Goal: Transaction & Acquisition: Purchase product/service

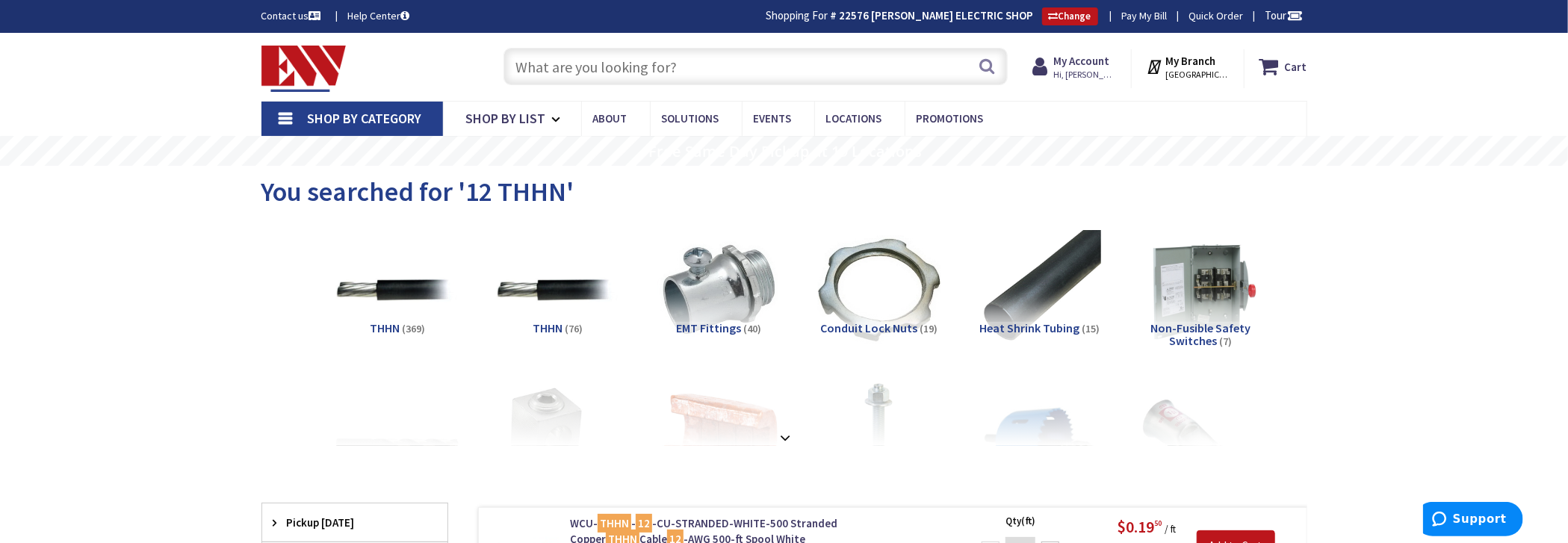
click at [776, 73] on input "text" at bounding box center [755, 66] width 504 height 37
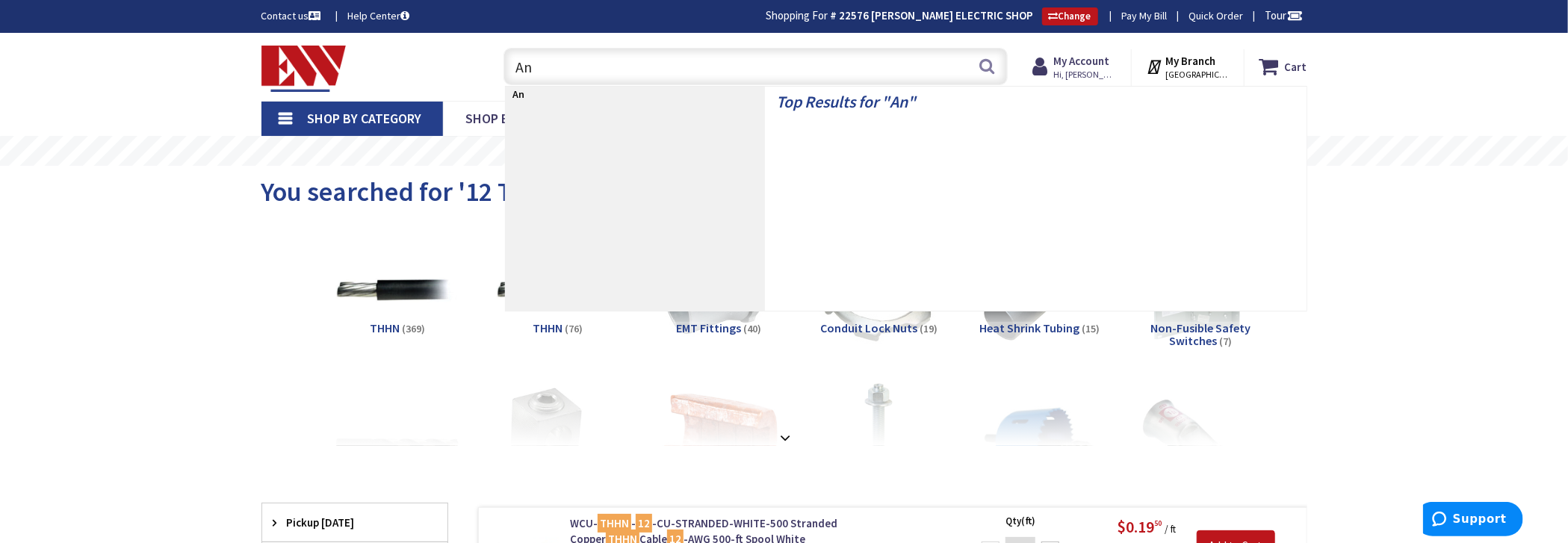
type input "A"
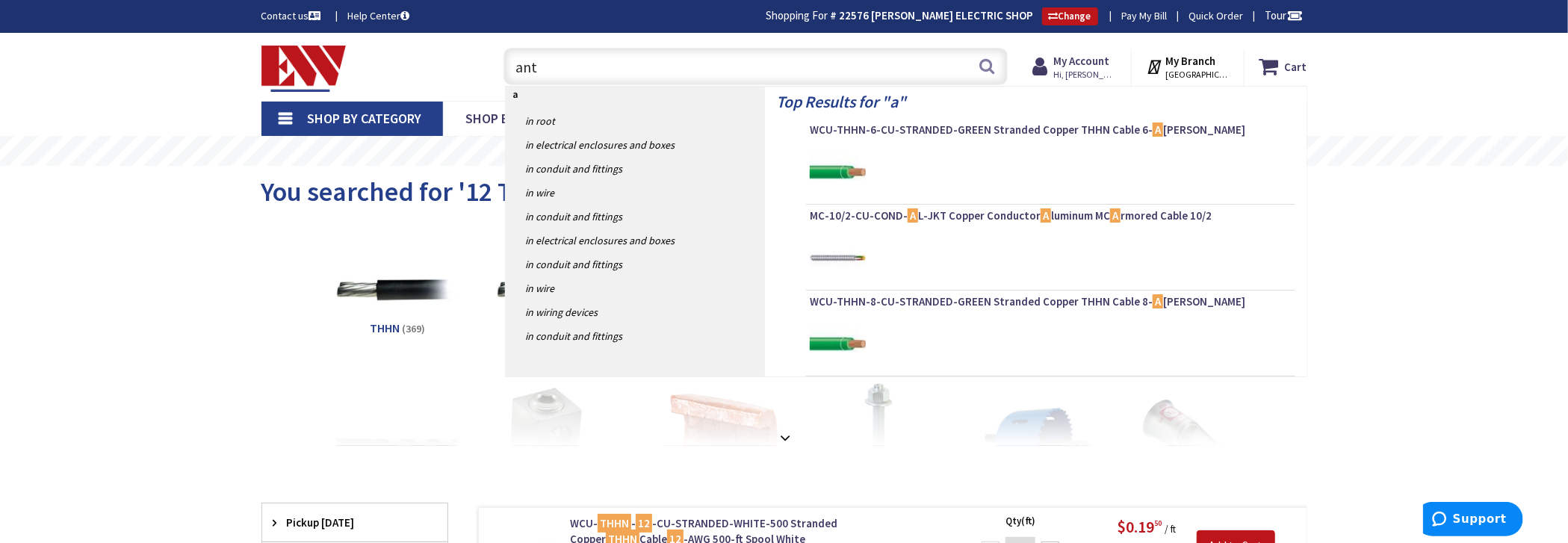
type input "anti"
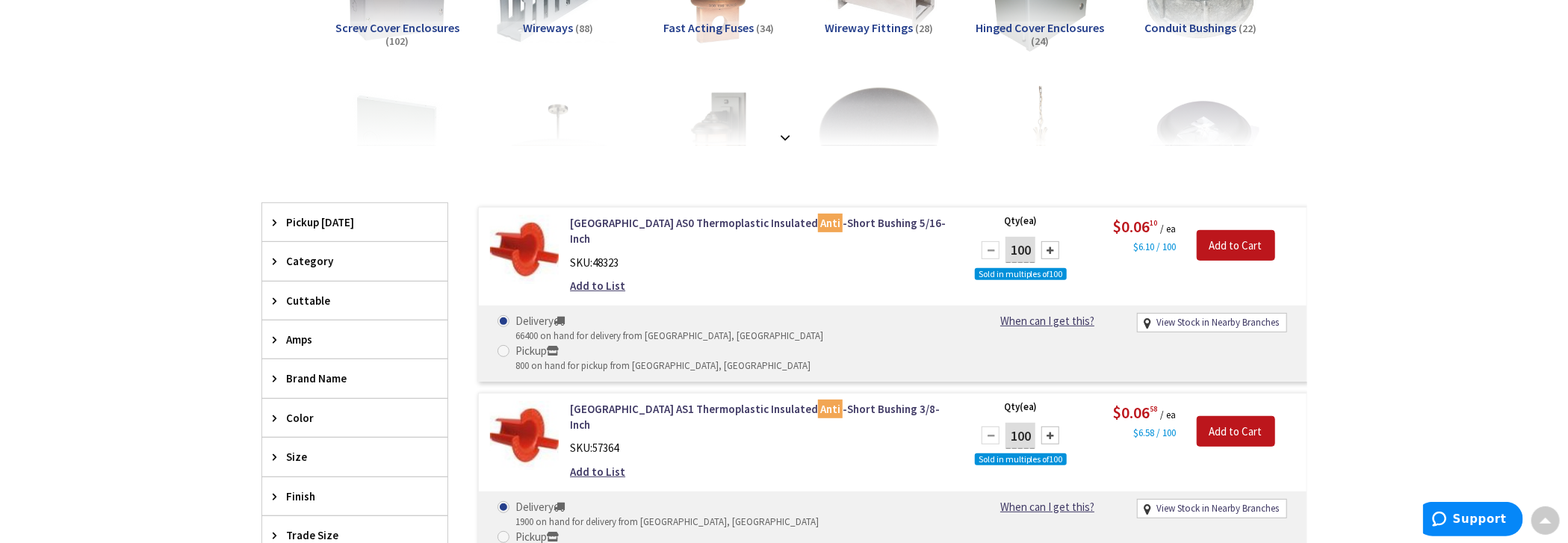
scroll to position [299, 0]
type input "[GEOGRAPHIC_DATA][PERSON_NAME], [GEOGRAPHIC_DATA]"
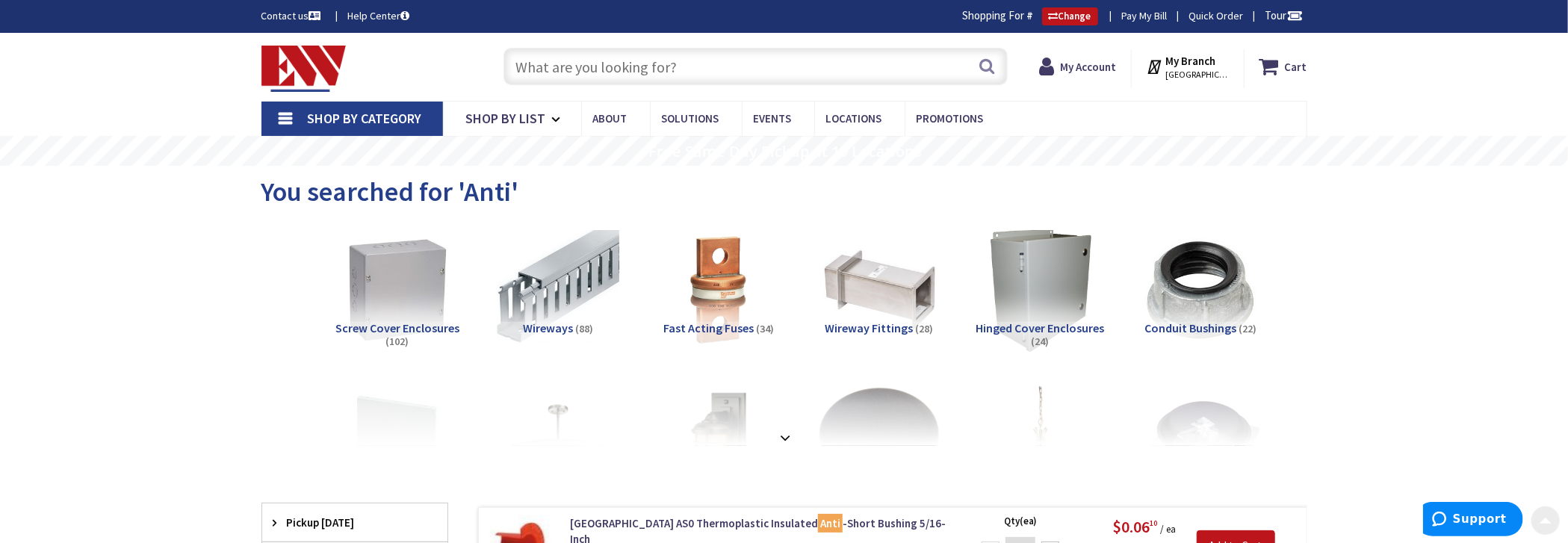
scroll to position [0, 0]
click at [704, 73] on input "text" at bounding box center [755, 66] width 504 height 37
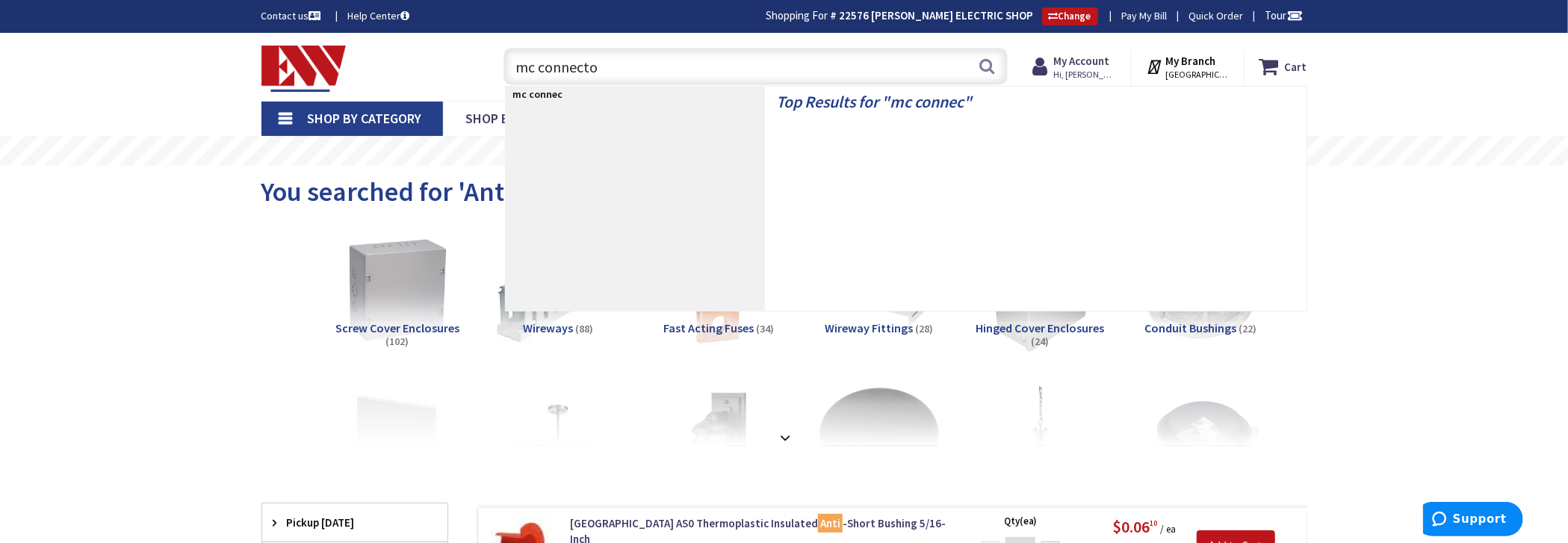
type input "mc connector"
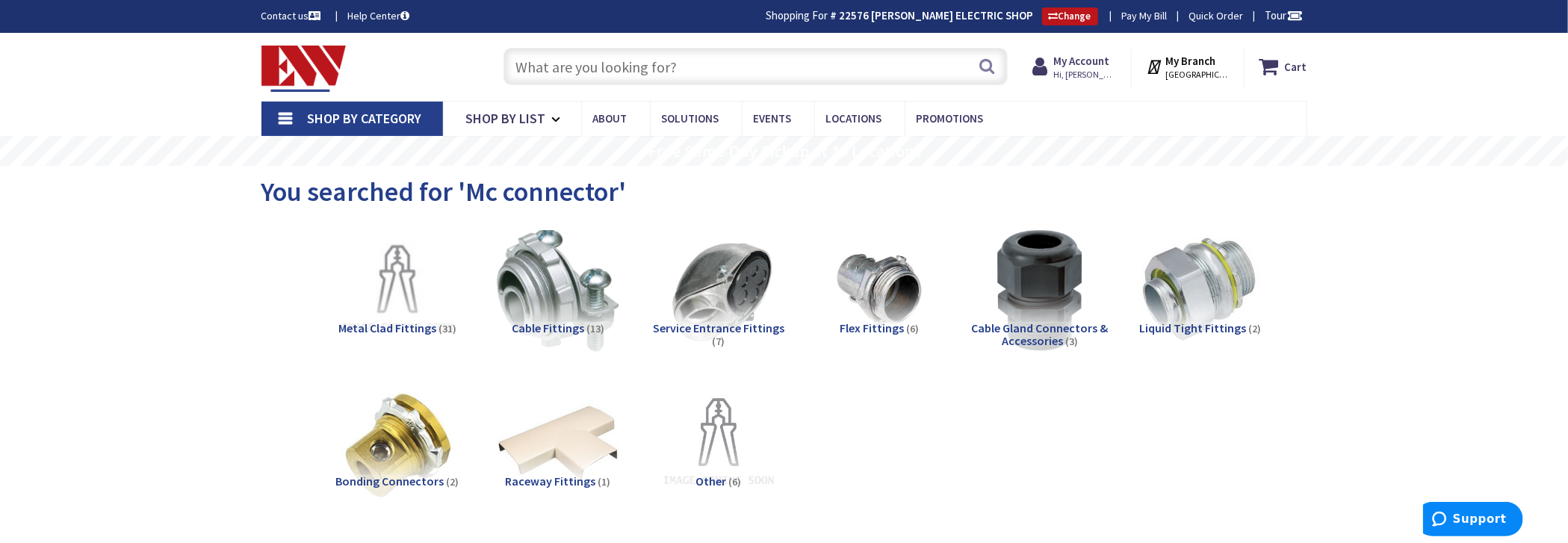
click at [787, 80] on input "text" at bounding box center [755, 66] width 504 height 37
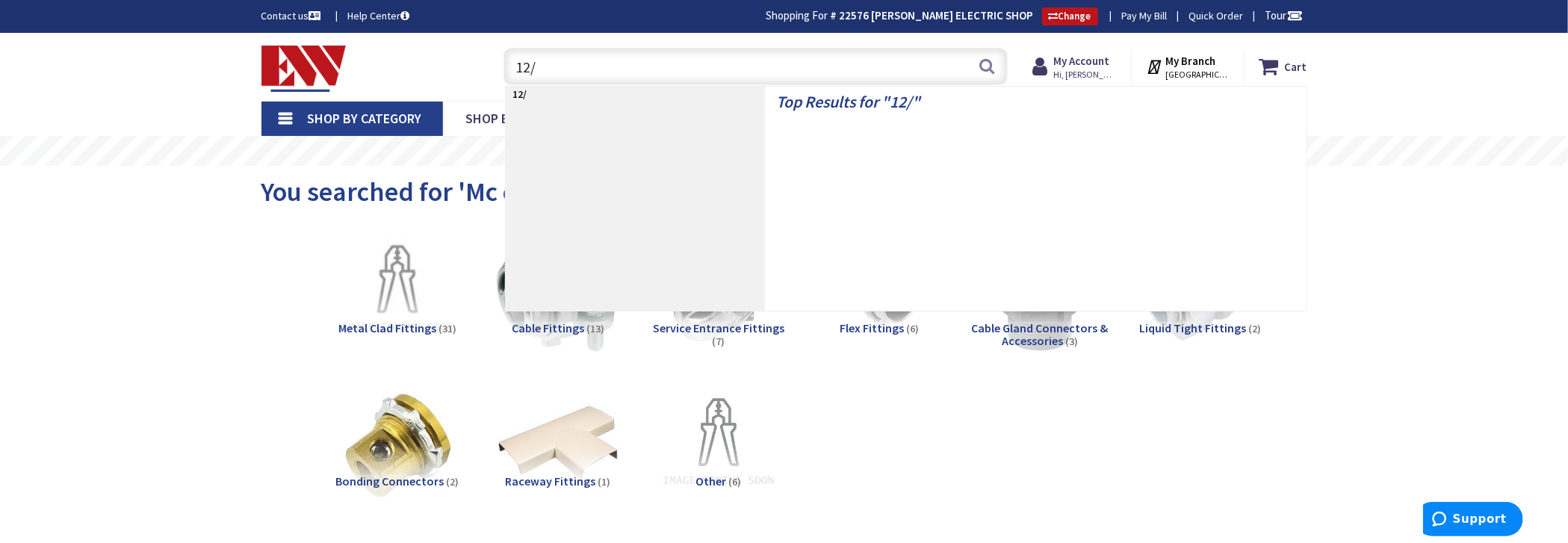
type input "12/2"
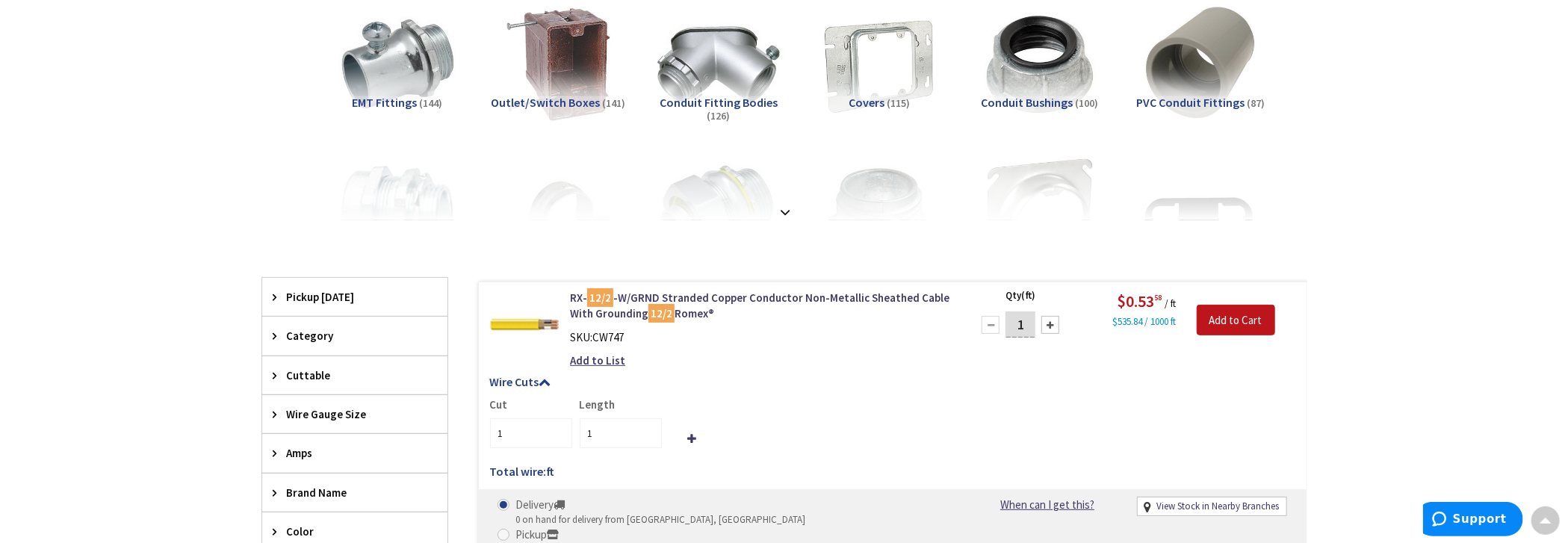
scroll to position [224, 0]
drag, startPoint x: 846, startPoint y: 570, endPoint x: 1340, endPoint y: 343, distance: 543.7
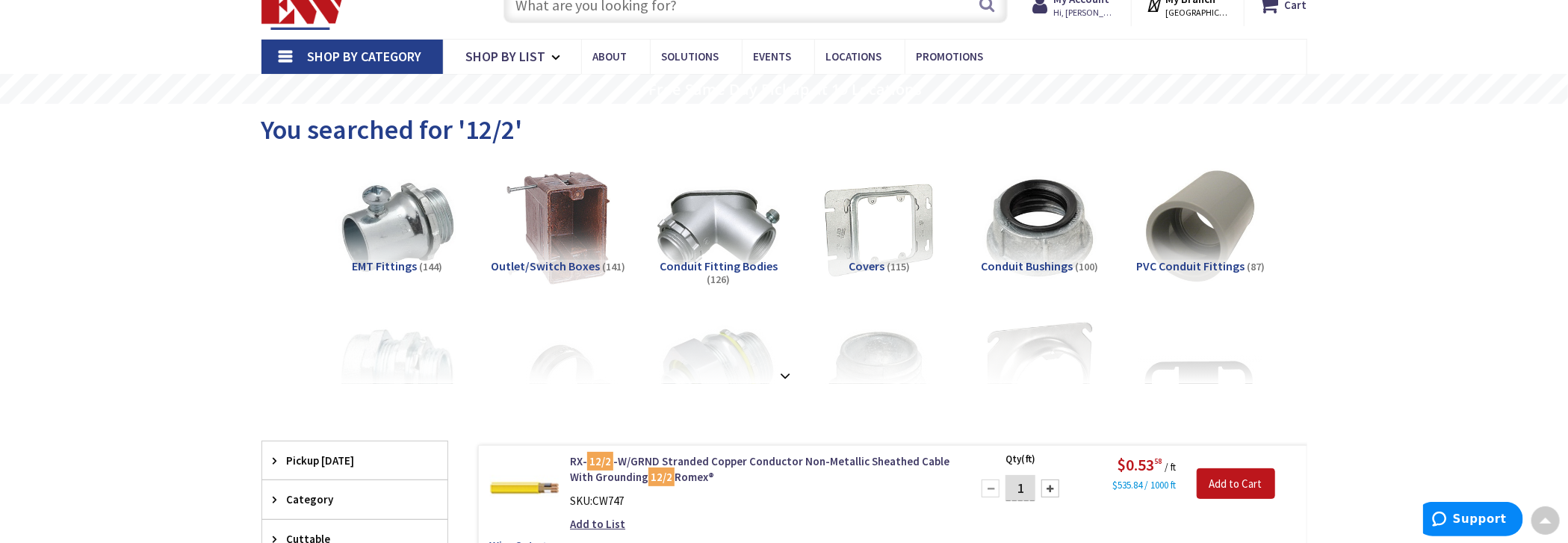
scroll to position [0, 0]
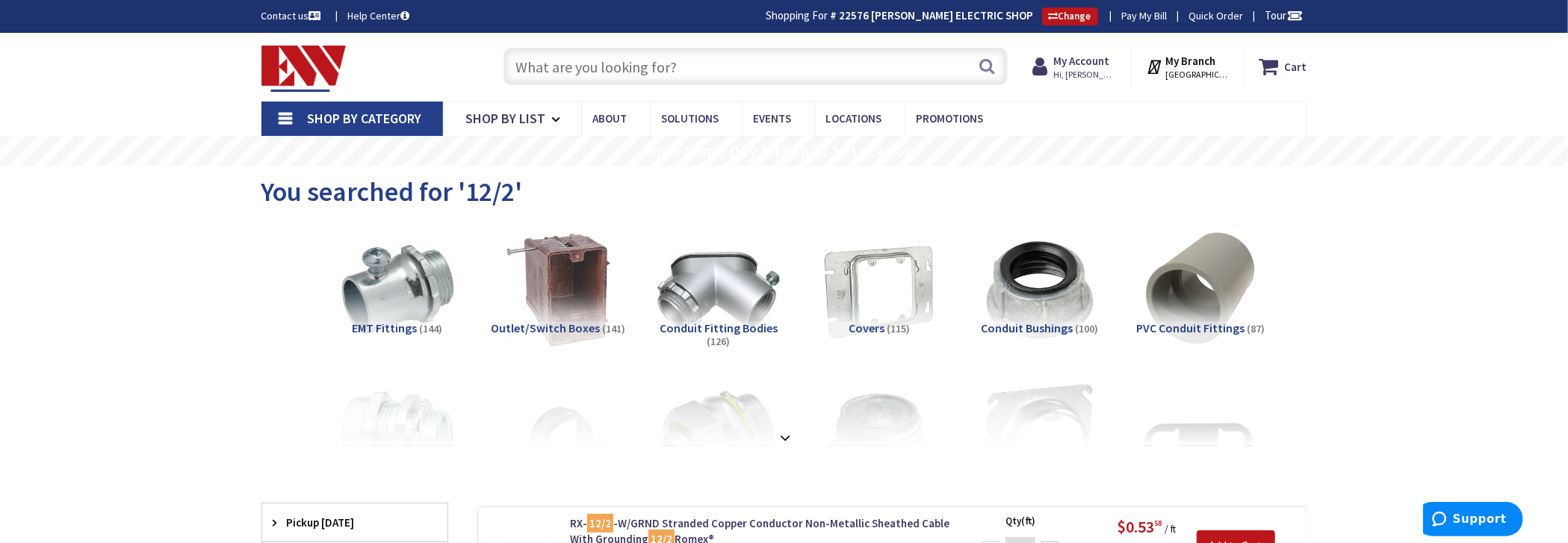
drag, startPoint x: 854, startPoint y: 402, endPoint x: 676, endPoint y: 63, distance: 382.9
click at [676, 63] on input "text" at bounding box center [755, 66] width 504 height 37
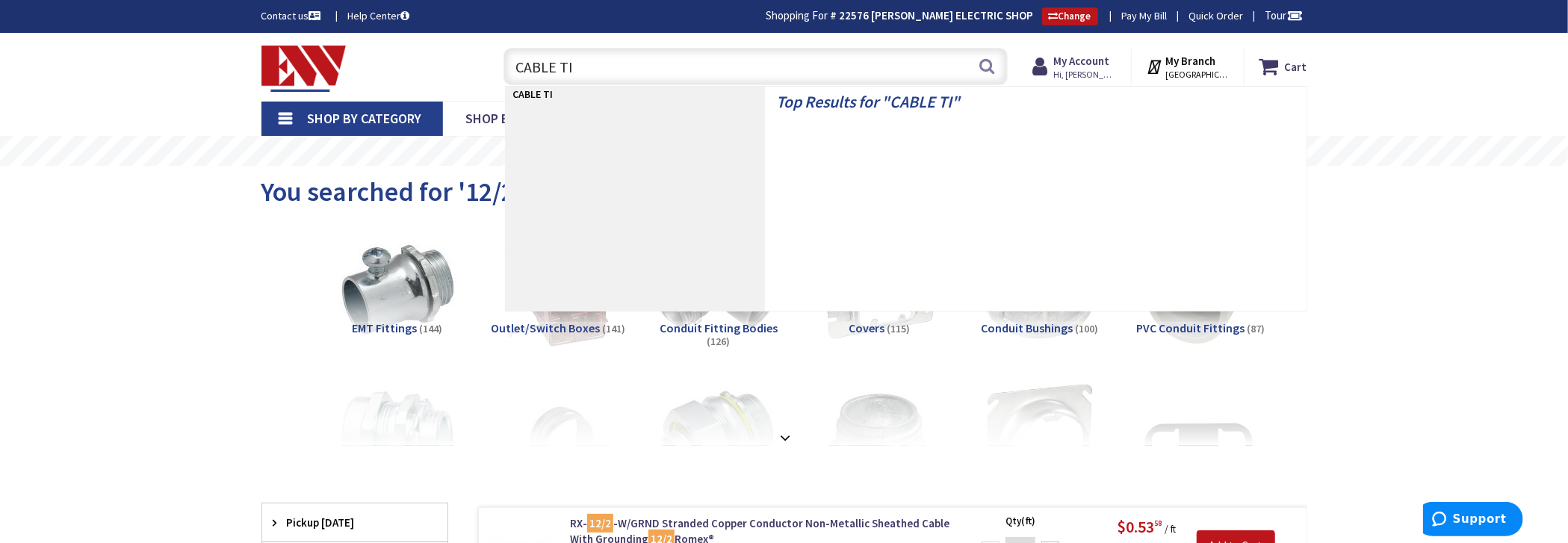
type input "CABLE TIE"
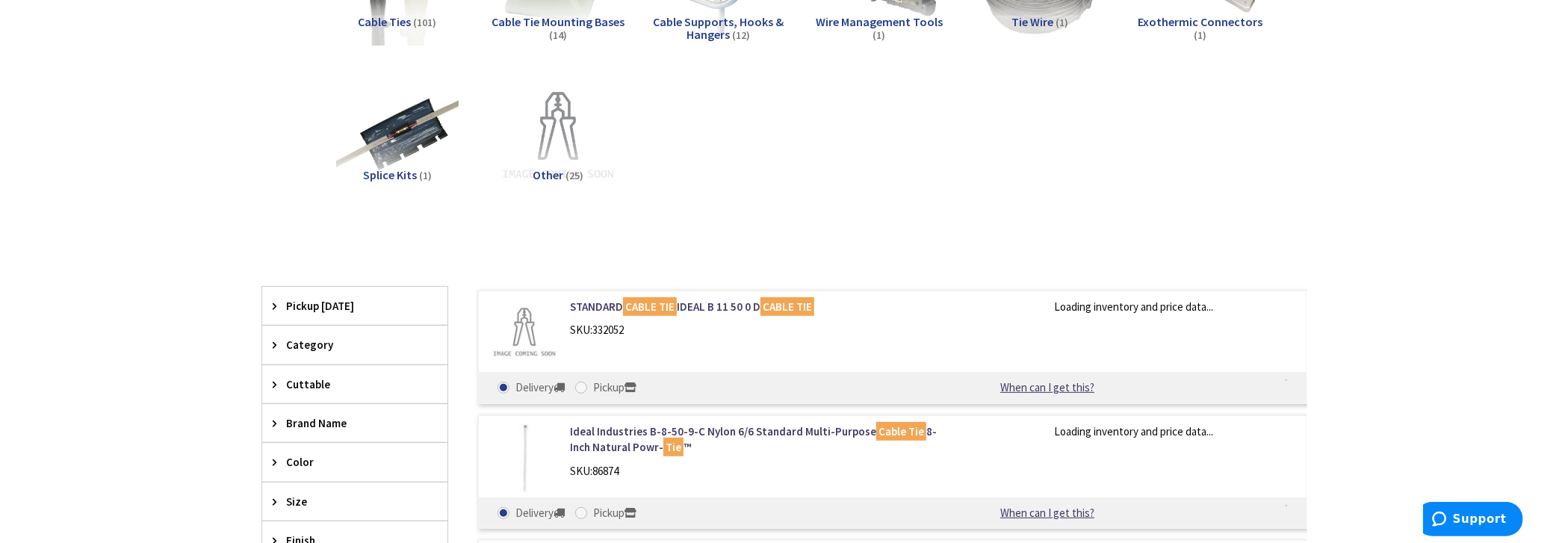
scroll to position [374, 0]
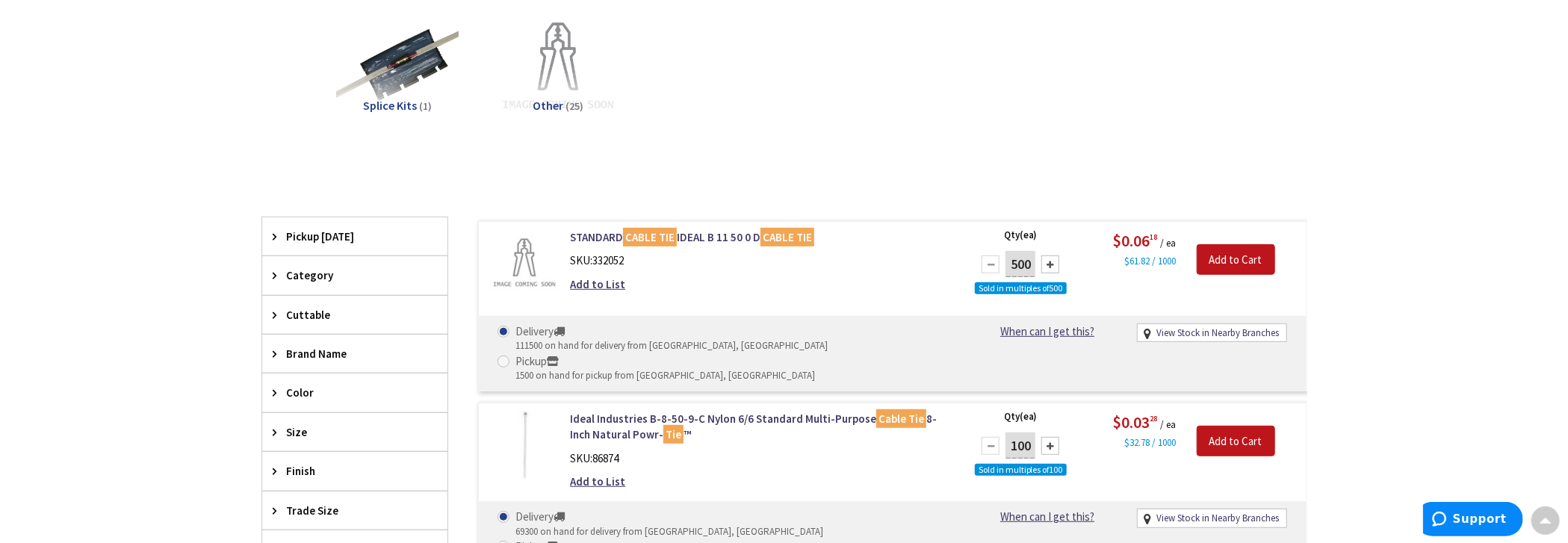
click at [307, 380] on div "Color" at bounding box center [354, 392] width 186 height 38
click at [298, 469] on span "Black" at bounding box center [354, 474] width 186 height 25
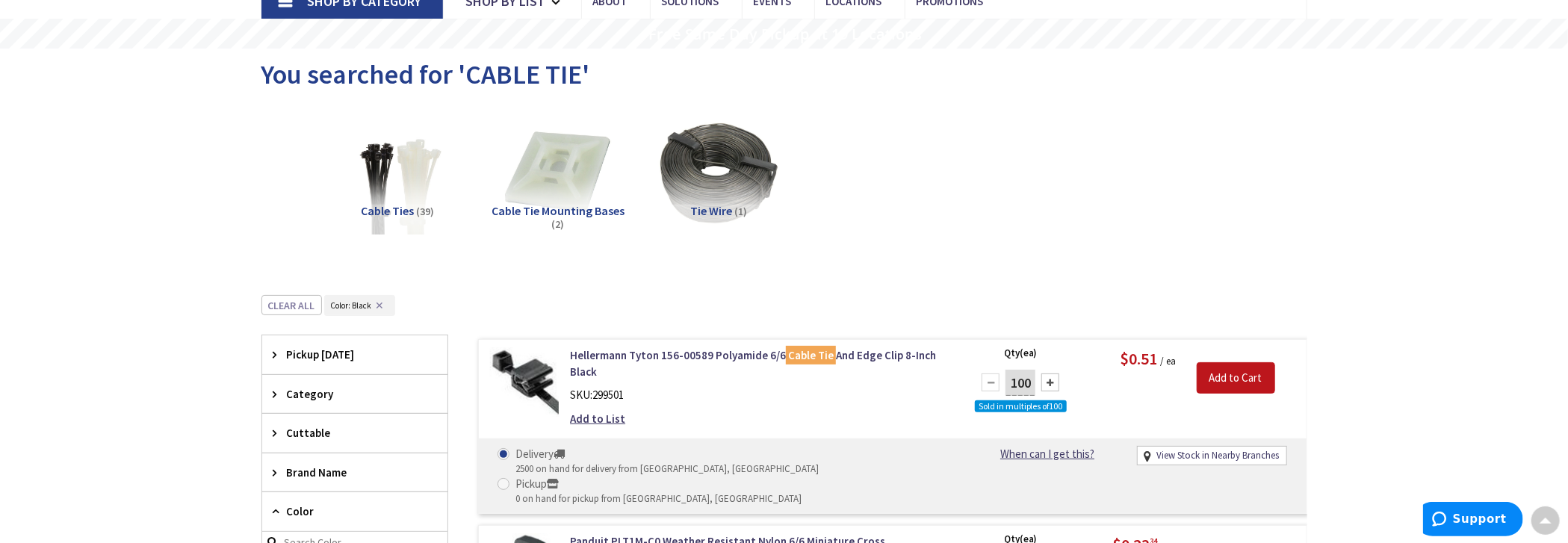
scroll to position [0, 0]
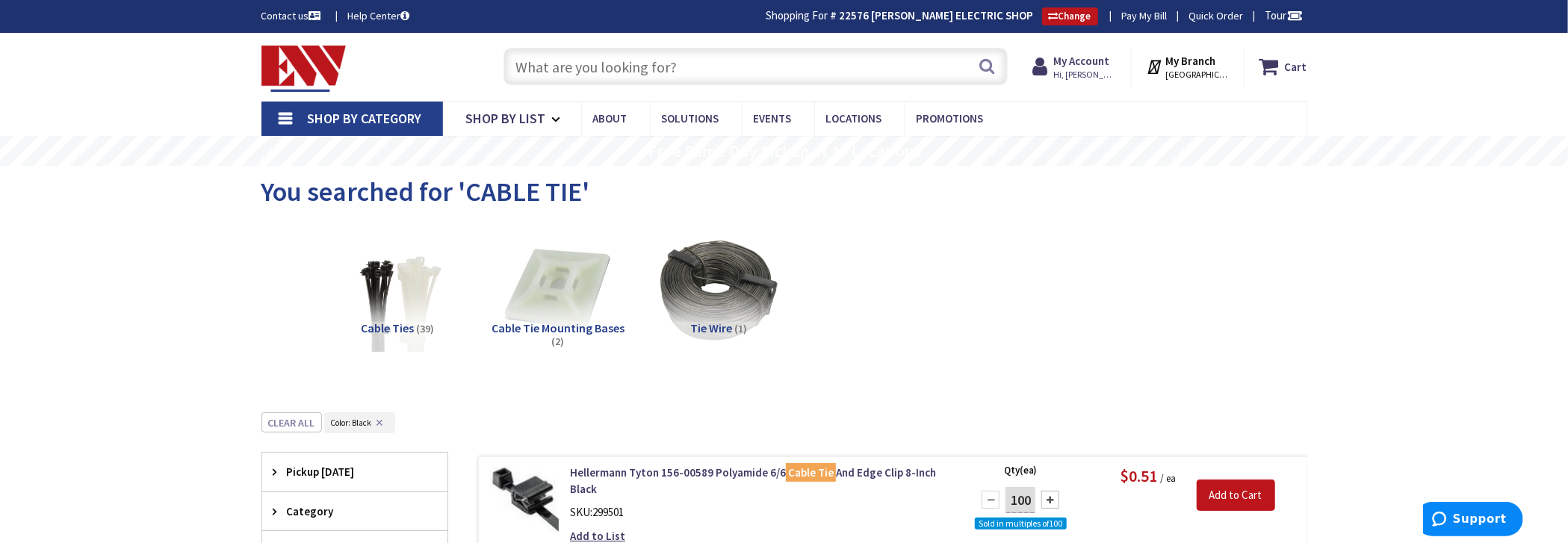
click at [681, 68] on input "text" at bounding box center [755, 66] width 504 height 37
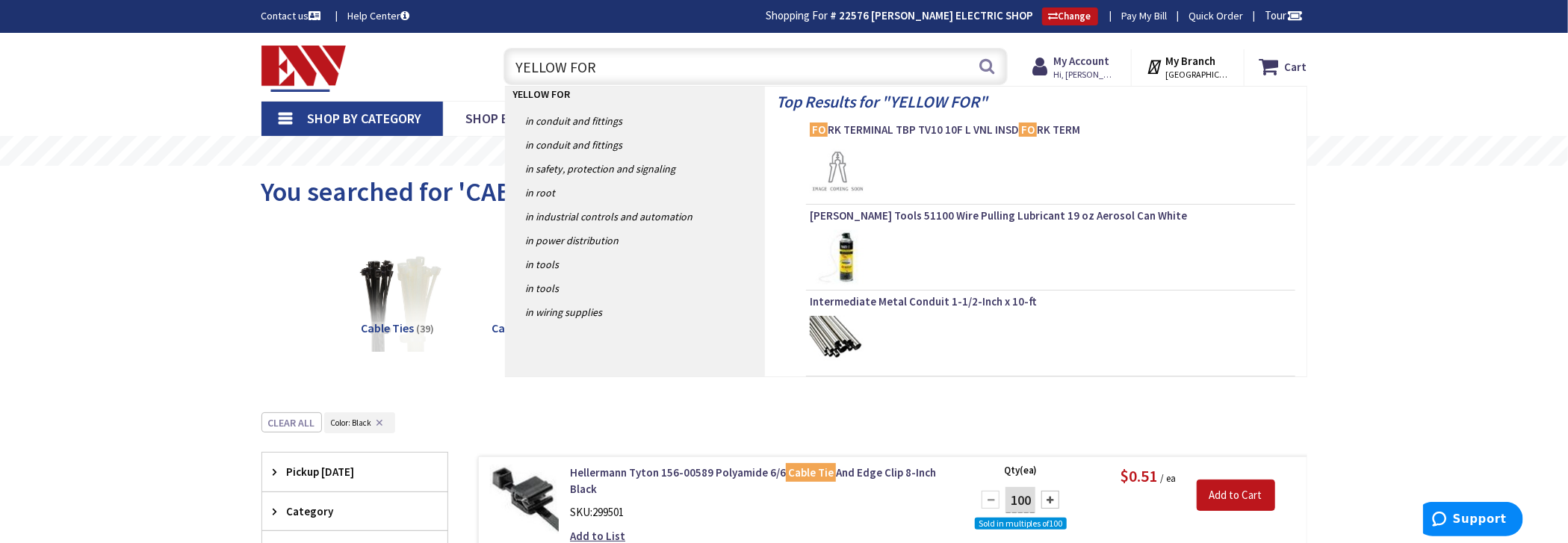
type input "YELLOW FORK"
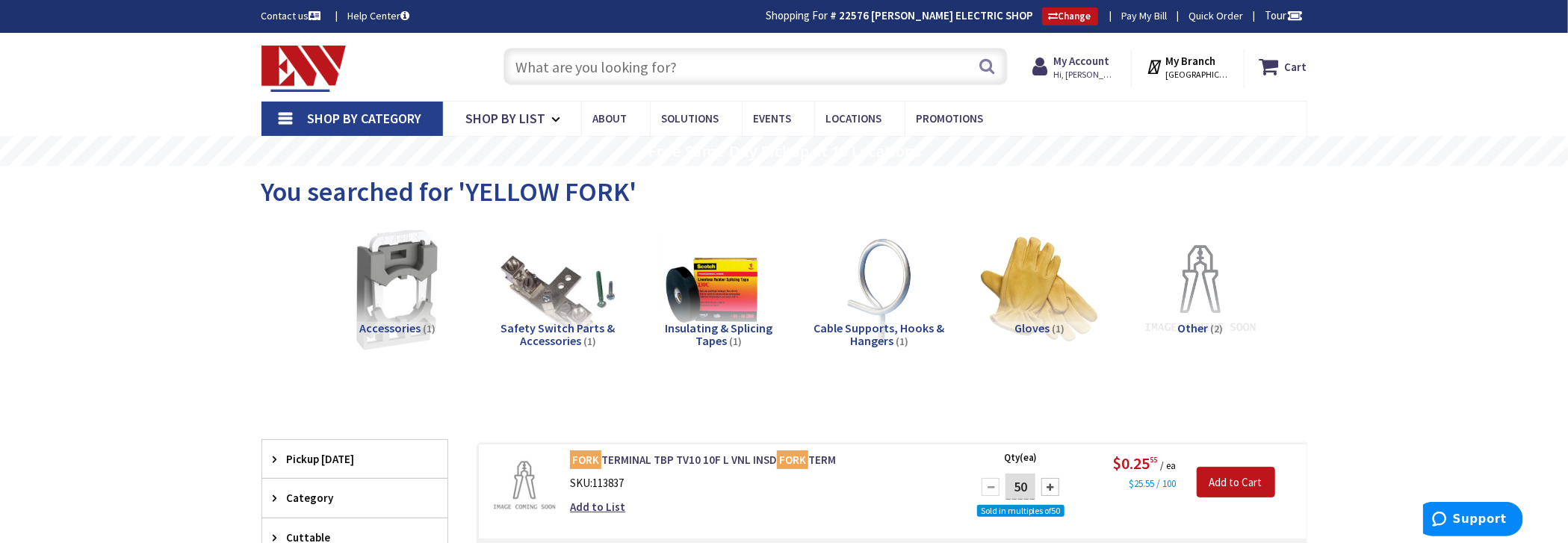
click at [619, 69] on input "text" at bounding box center [755, 66] width 504 height 37
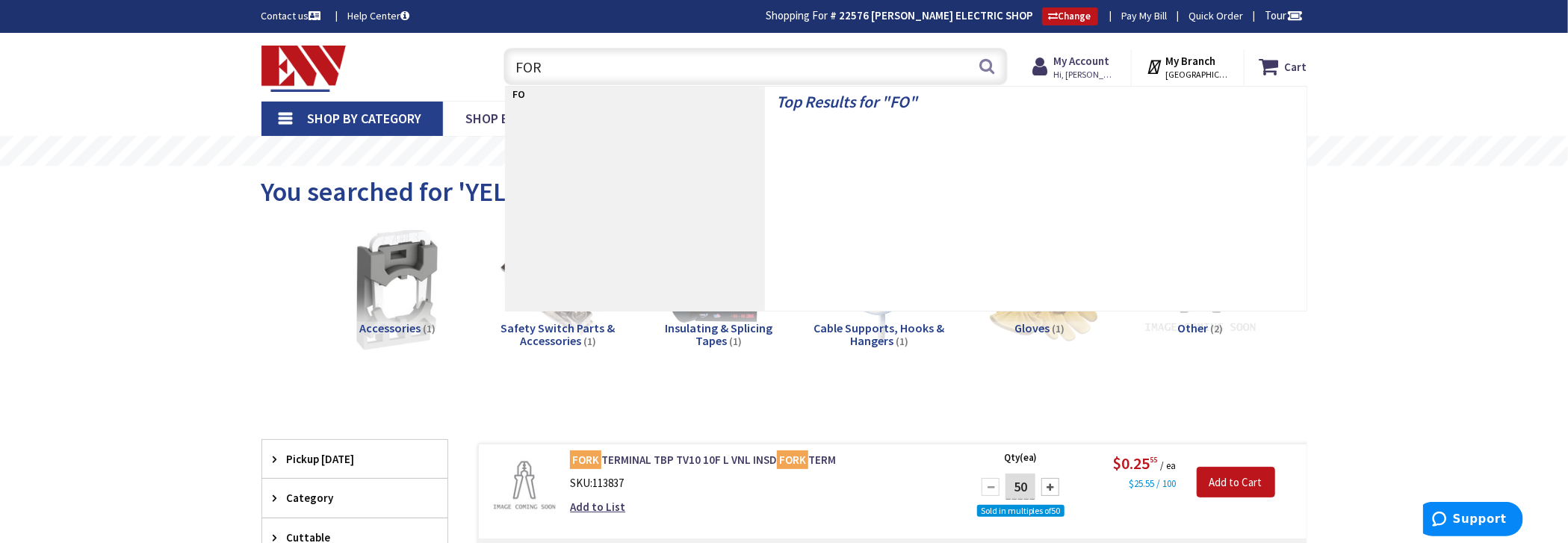
type input "FORK"
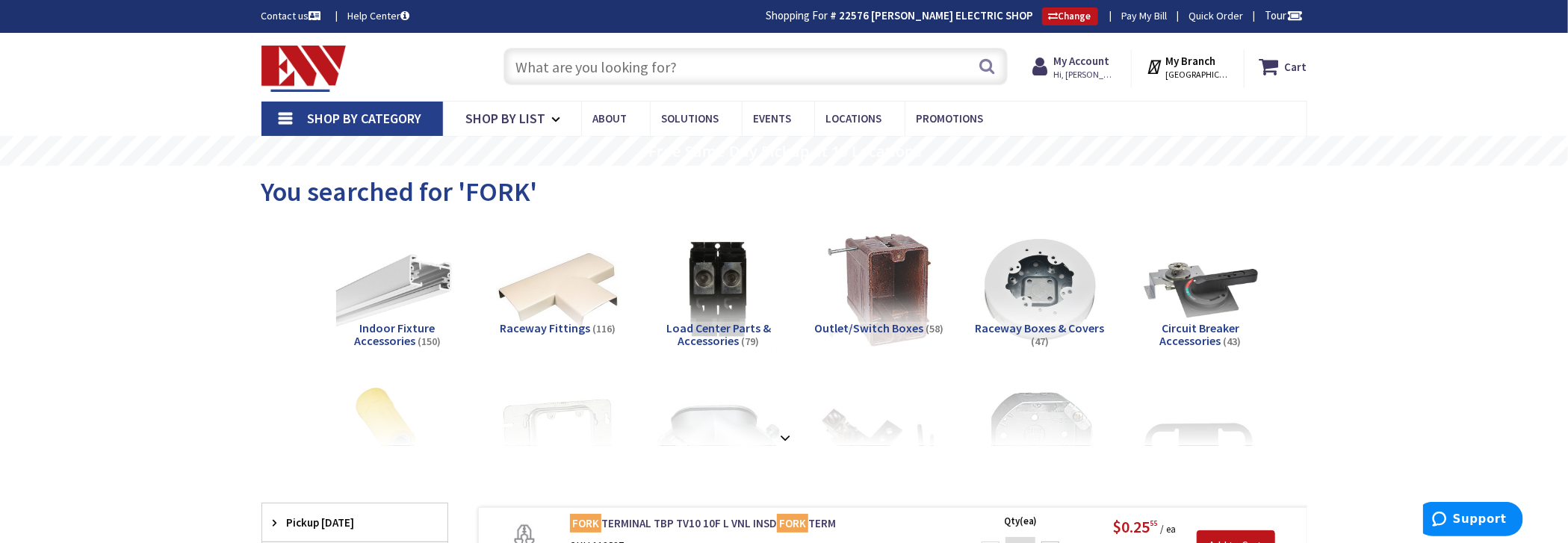
click at [649, 69] on input "text" at bounding box center [755, 66] width 504 height 37
type input "1"
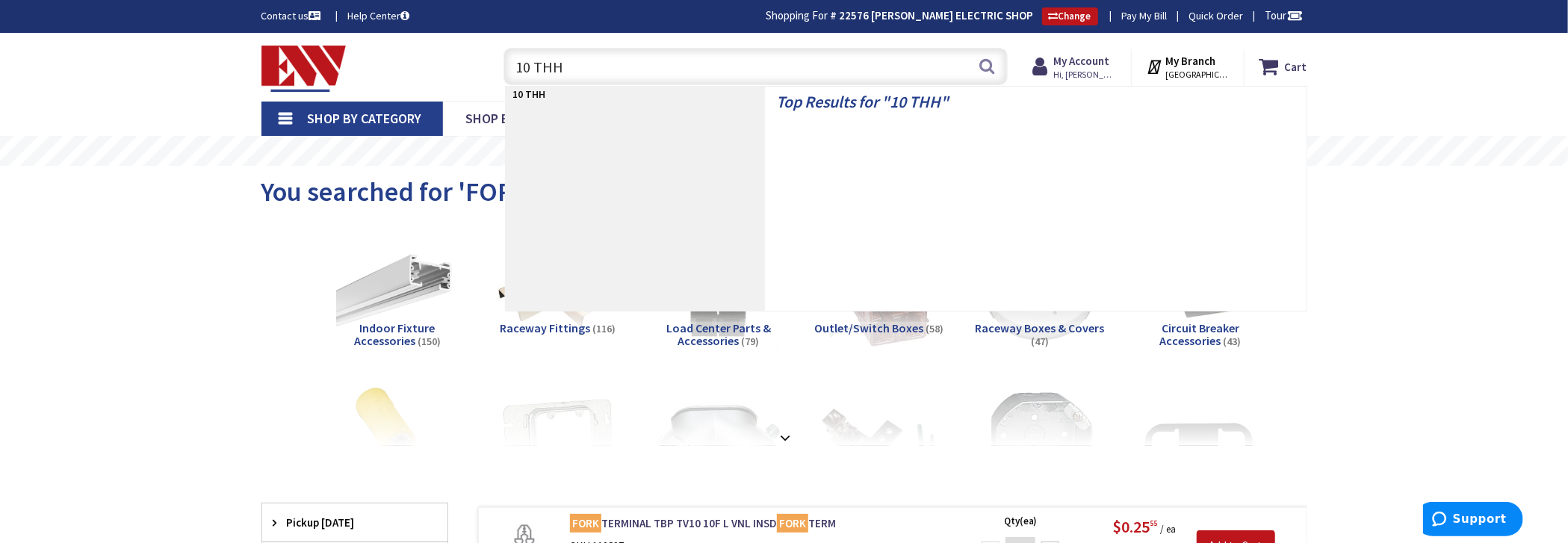
type input "10 THHN"
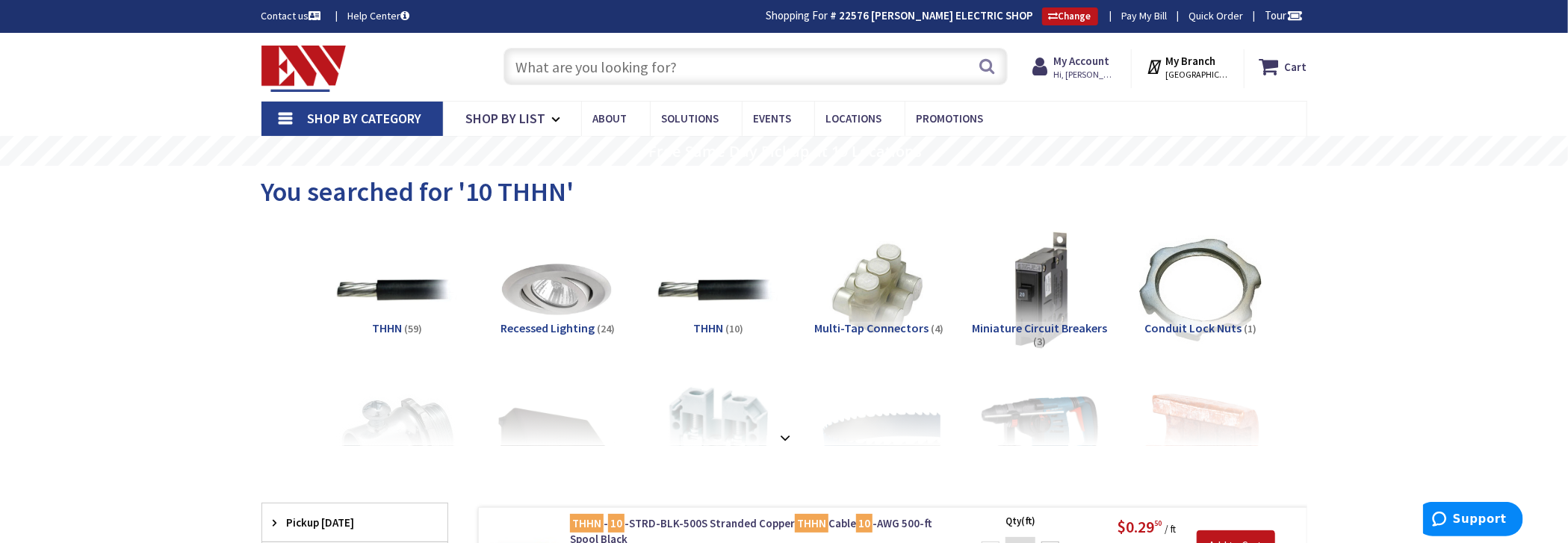
click at [640, 66] on input "text" at bounding box center [755, 66] width 504 height 37
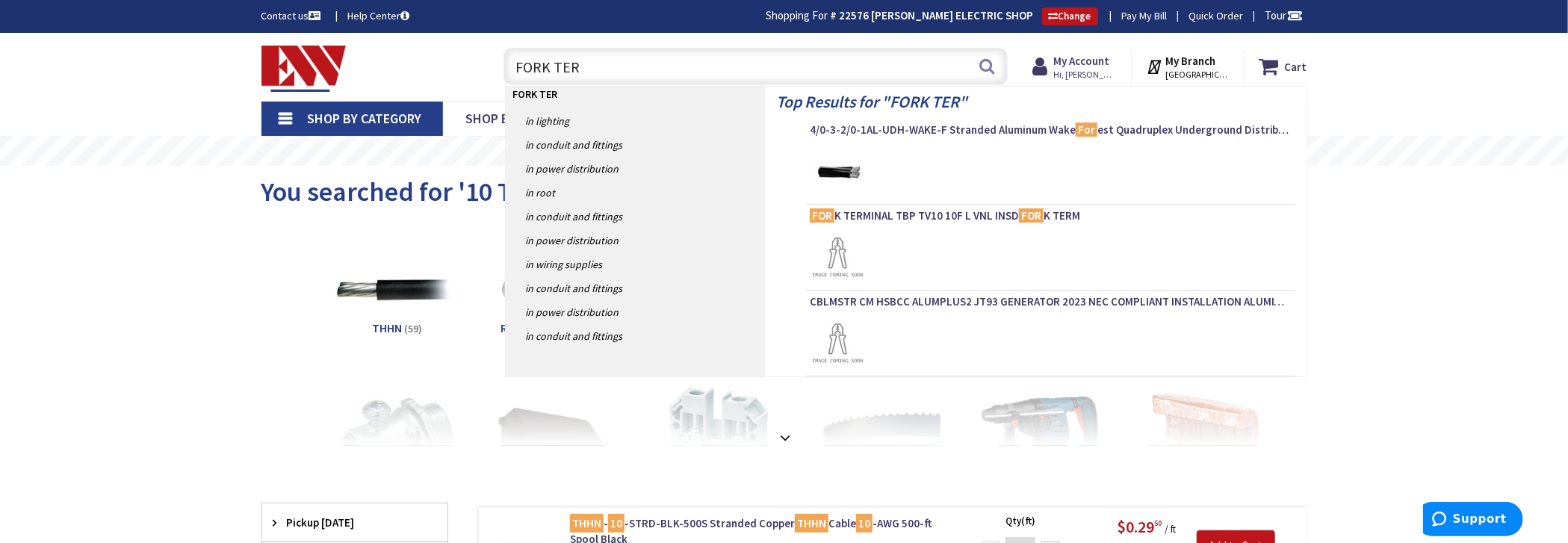
type input "FORK TERM"
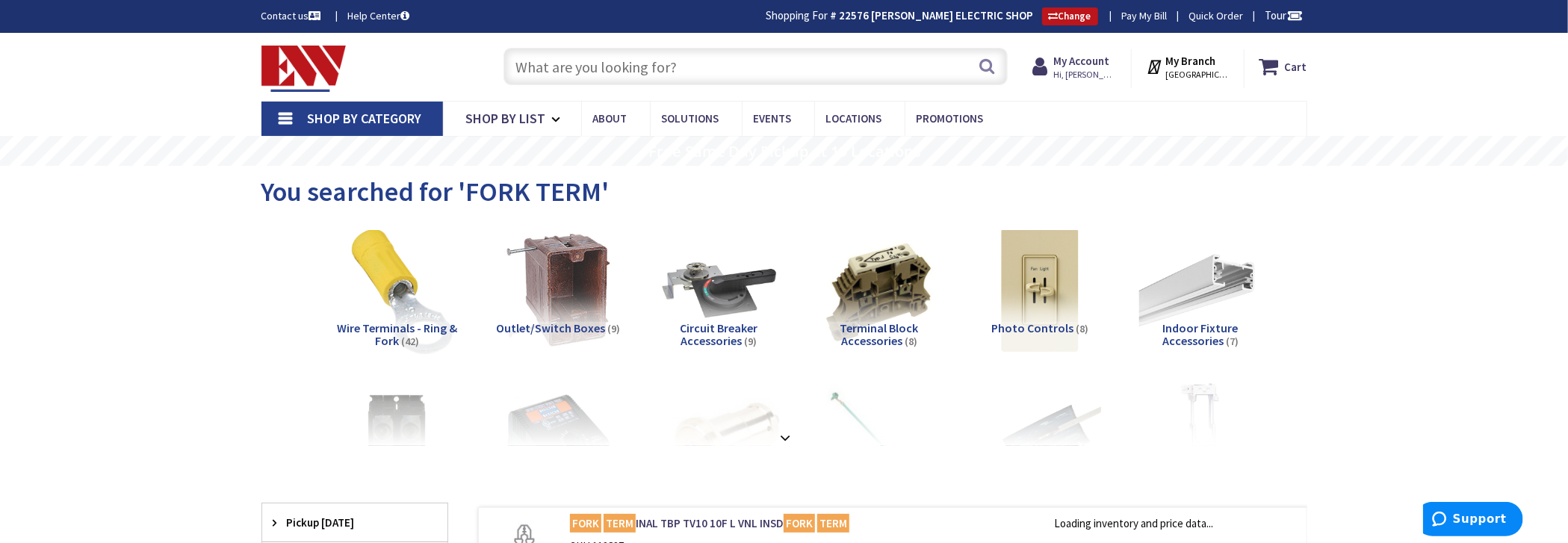
click at [390, 293] on img at bounding box center [398, 291] width 136 height 136
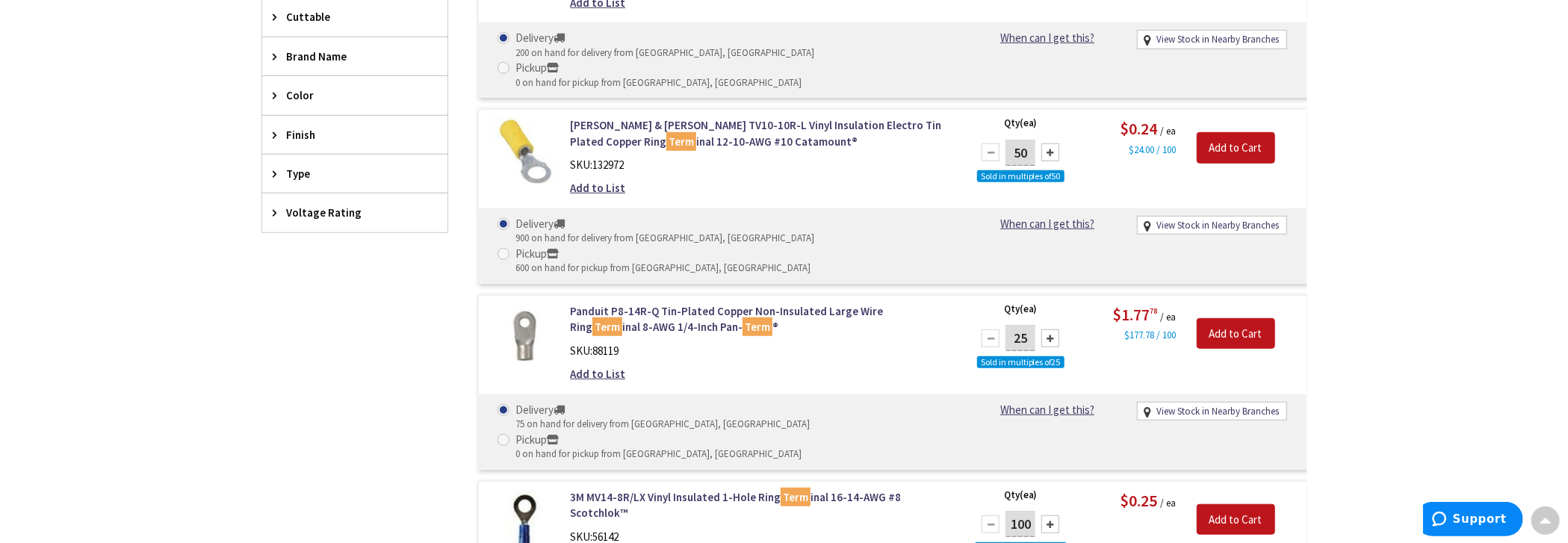
scroll to position [520, 0]
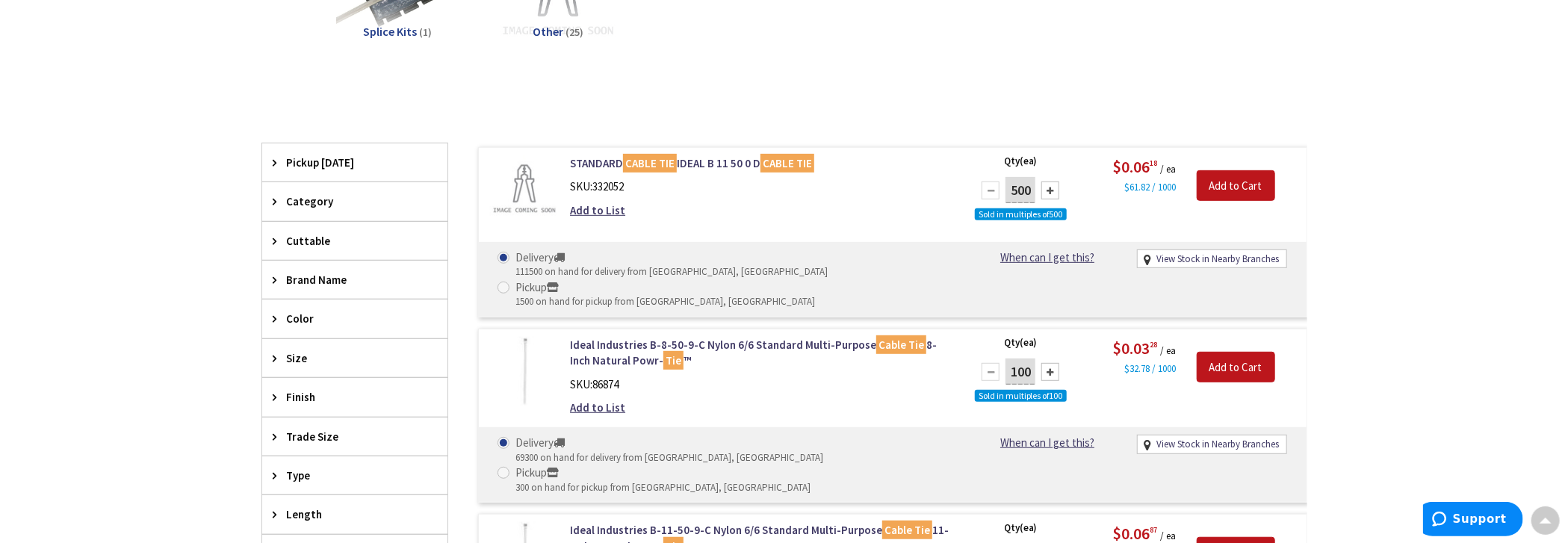
scroll to position [75, 0]
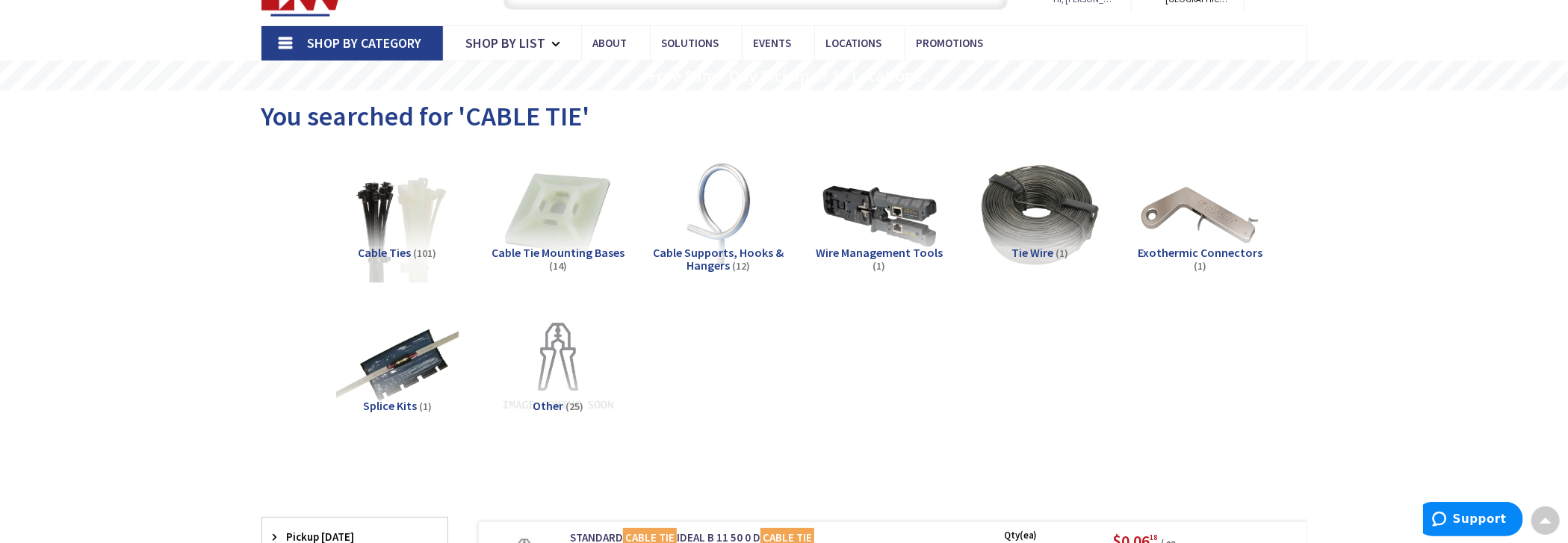
click at [409, 216] on img at bounding box center [398, 215] width 136 height 136
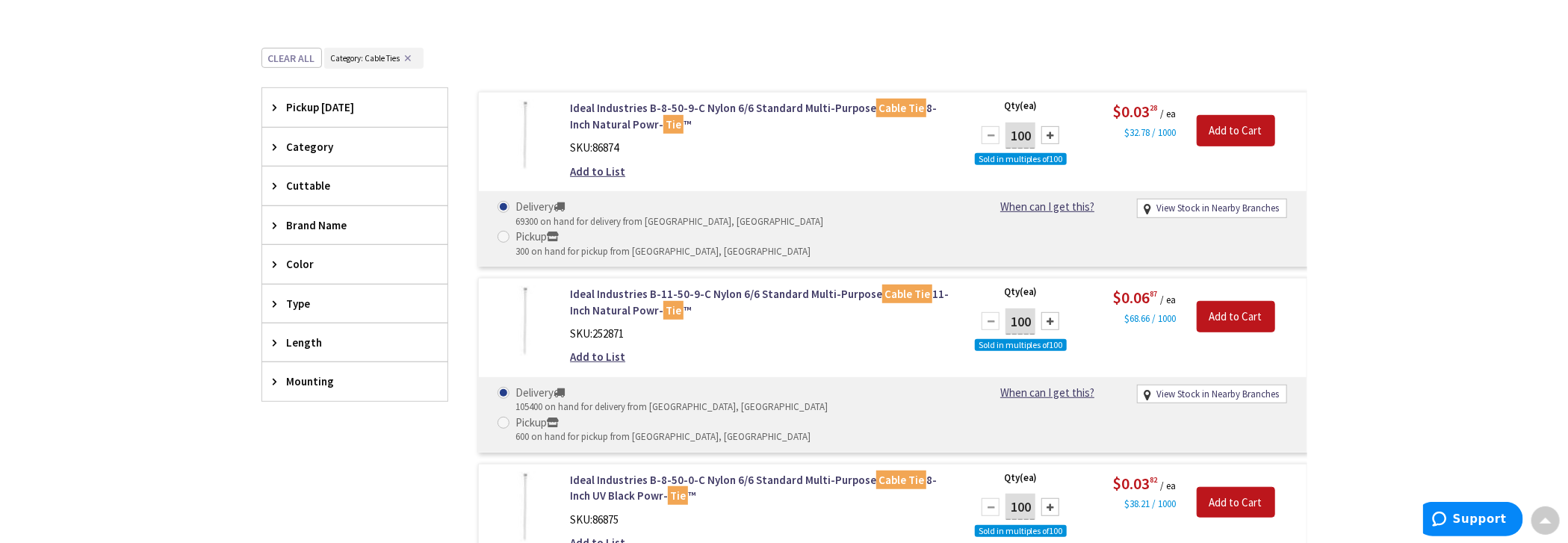
scroll to position [564, 0]
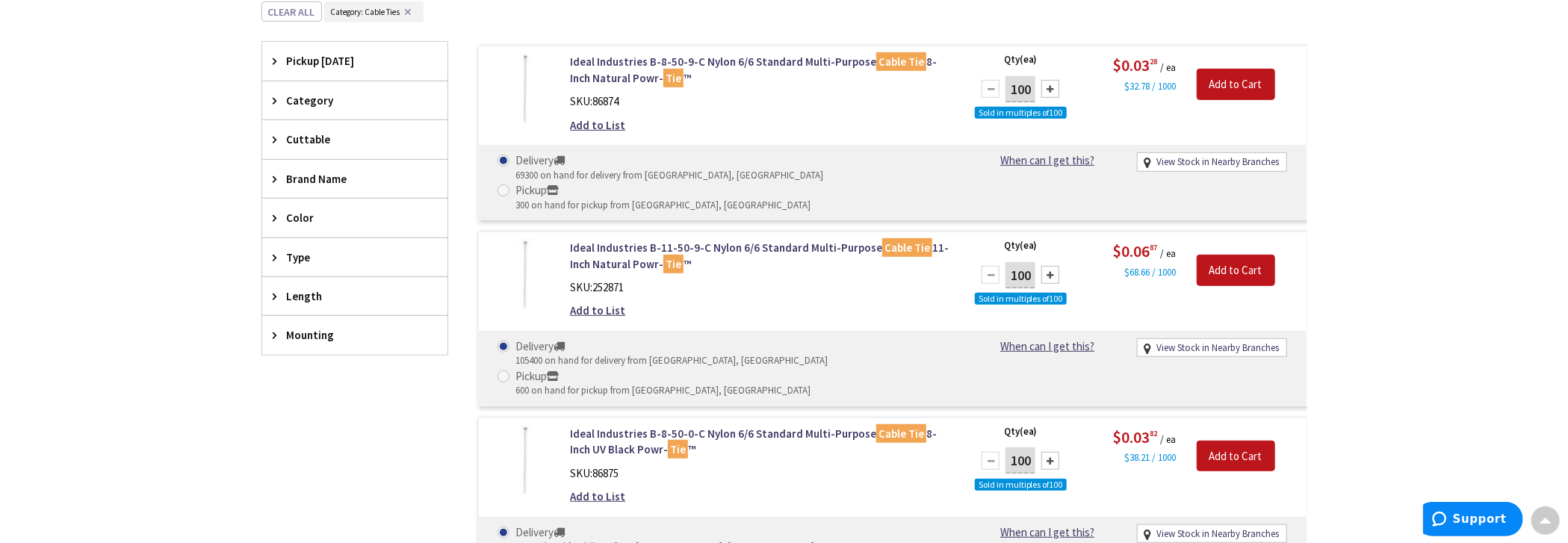
click at [300, 210] on span "Color" at bounding box center [348, 218] width 122 height 16
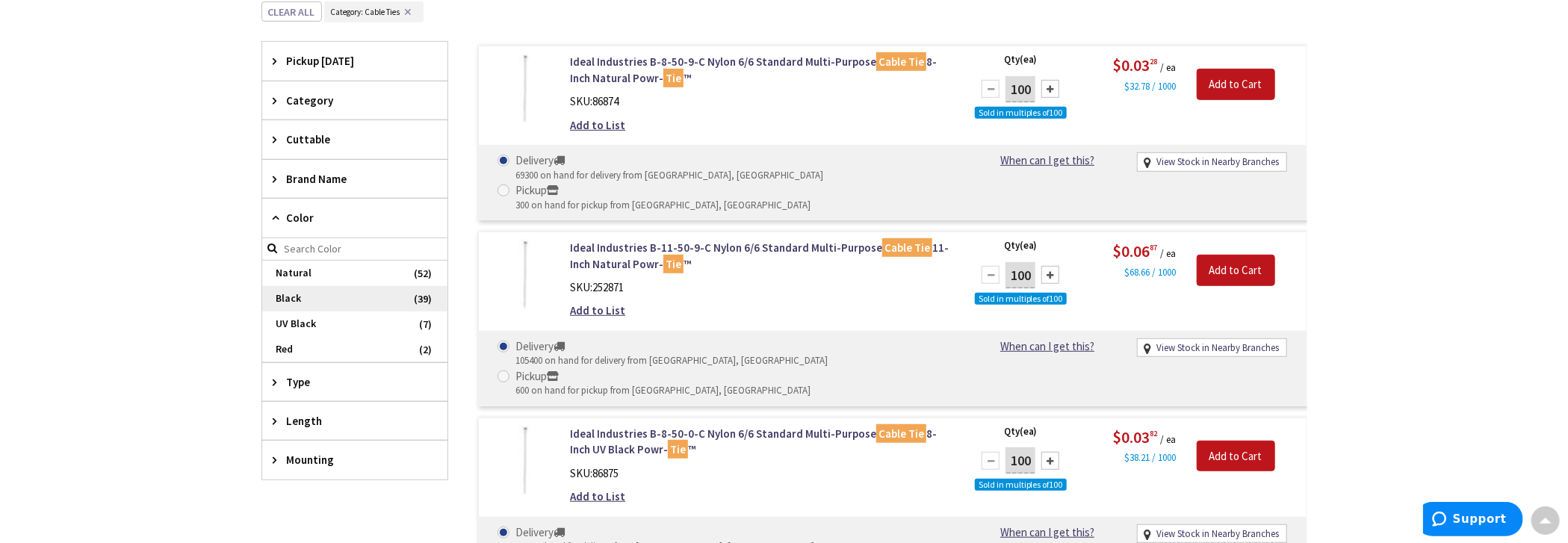
click at [292, 286] on span "Black" at bounding box center [354, 299] width 186 height 25
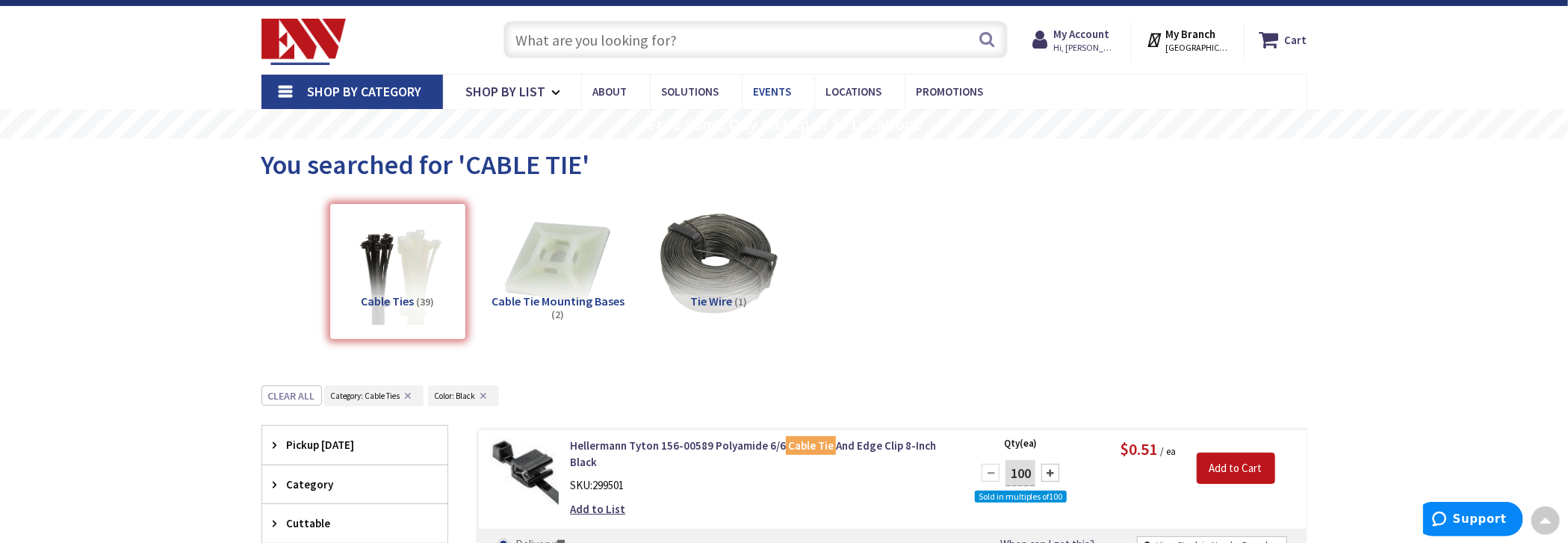
scroll to position [0, 0]
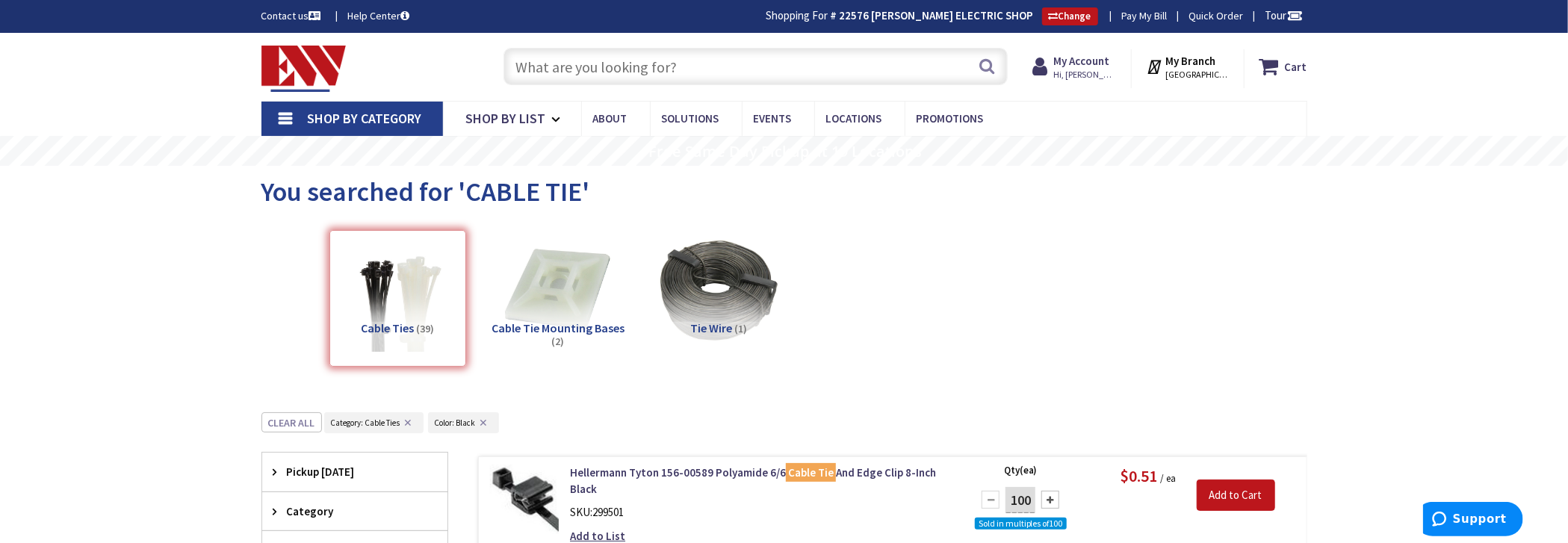
click at [739, 53] on input "text" at bounding box center [755, 66] width 504 height 37
